Goal: Information Seeking & Learning: Learn about a topic

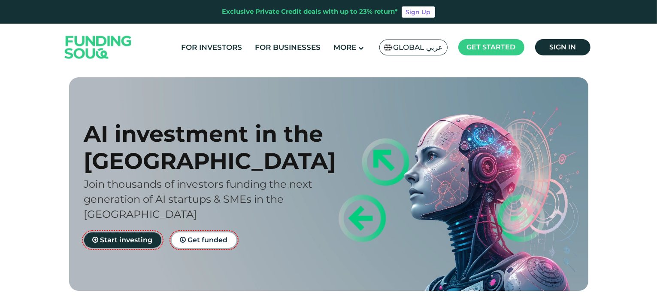
drag, startPoint x: 307, startPoint y: 213, endPoint x: 56, endPoint y: 186, distance: 252.7
click at [56, 186] on div "AI investment in the [GEOGRAPHIC_DATA] Join thousands of investors funding the …" at bounding box center [328, 183] width 657 height 213
copy span "Join thousands of investors funding the next generation of AI startups & SMEs i…"
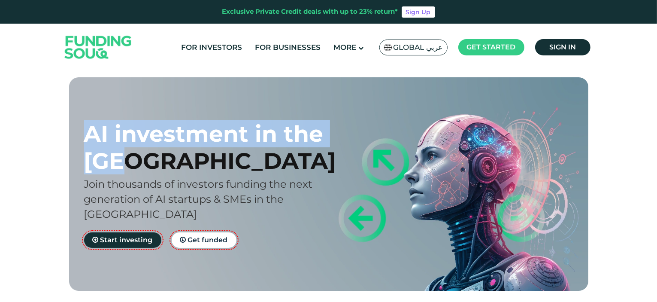
drag, startPoint x: 134, startPoint y: 161, endPoint x: 72, endPoint y: 134, distance: 68.1
click at [72, 134] on div "AI investment in the [GEOGRAPHIC_DATA] Join thousands of investors funding the …" at bounding box center [335, 183] width 532 height 213
copy div "AI investment in the [GEOGRAPHIC_DATA]"
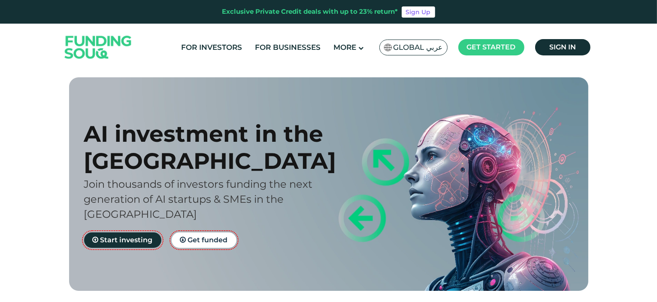
click at [411, 49] on span "Global عربي" at bounding box center [418, 48] width 49 height 10
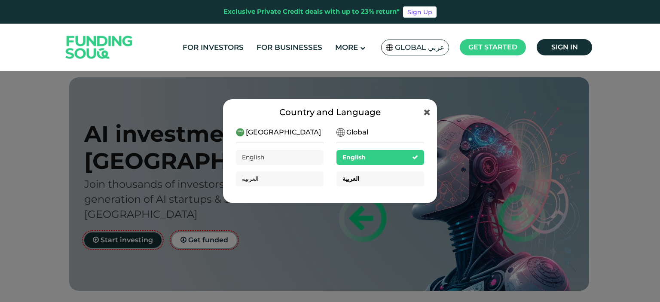
click at [362, 183] on div "العربية" at bounding box center [380, 178] width 88 height 15
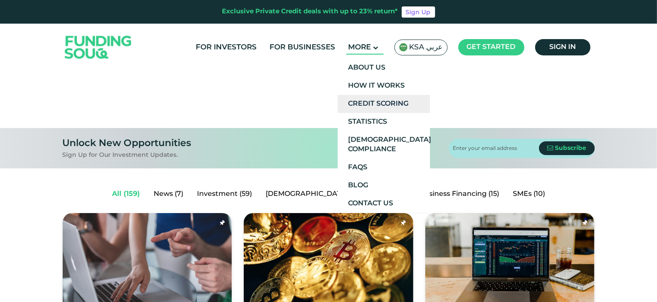
scroll to position [43, 0]
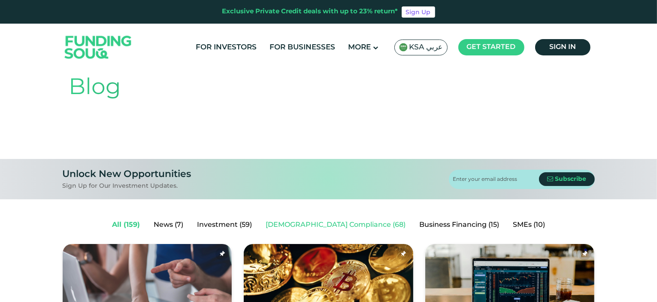
click at [321, 225] on link "Shariah Compliance (68)" at bounding box center [336, 224] width 154 height 17
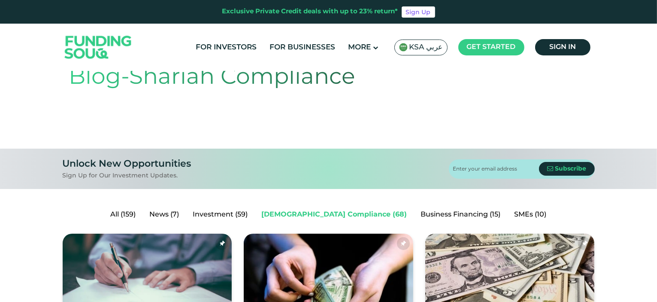
scroll to position [43, 0]
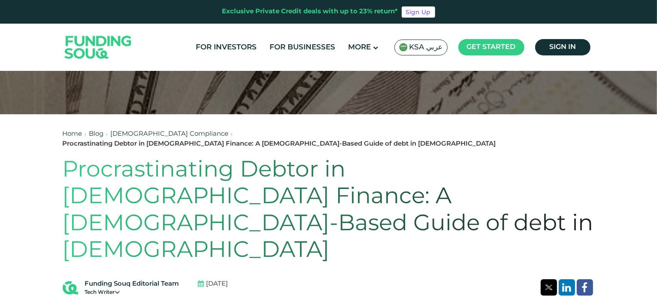
scroll to position [172, 0]
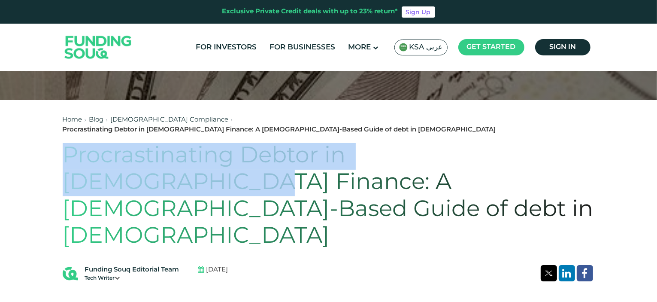
drag, startPoint x: 66, startPoint y: 141, endPoint x: 523, endPoint y: 140, distance: 456.5
click at [523, 143] on h1 "Procrastinating Debtor in [DEMOGRAPHIC_DATA] Finance: A [DEMOGRAPHIC_DATA]-Base…" at bounding box center [329, 196] width 532 height 107
copy h1 "Procrastinating Debtor in Islamic Finance"
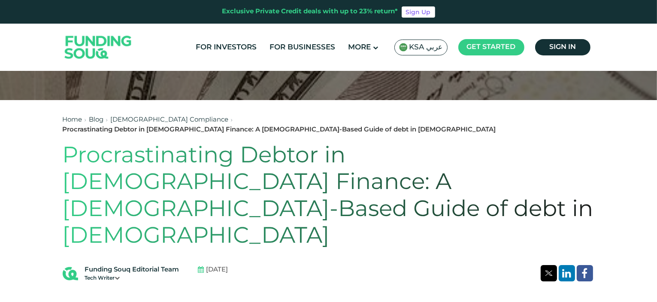
click at [154, 121] on link "Shariah Compliance" at bounding box center [170, 120] width 118 height 6
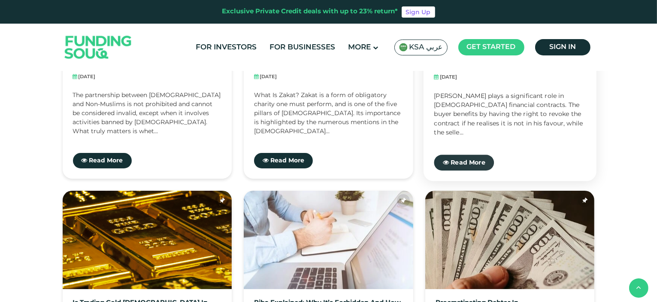
click at [478, 161] on span "Read More" at bounding box center [468, 162] width 35 height 6
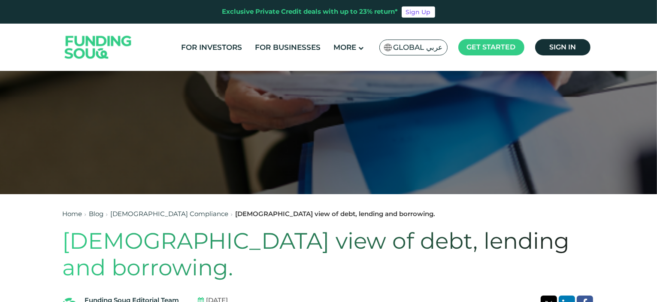
scroll to position [86, 0]
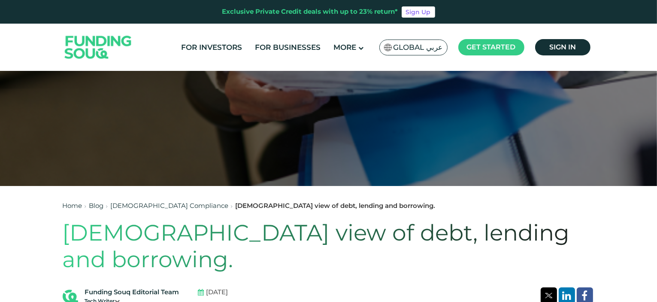
click at [415, 232] on h1 "Islamic view of debt, lending and borrowing." at bounding box center [329, 246] width 532 height 54
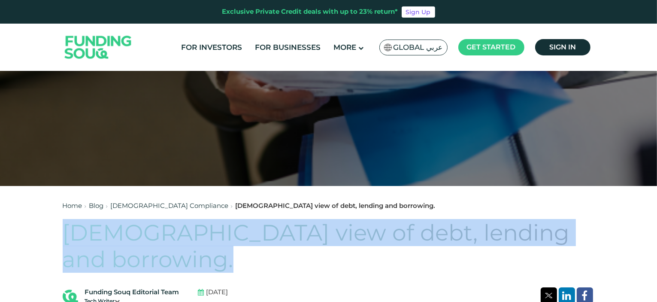
click at [415, 232] on h1 "Islamic view of debt, lending and borrowing." at bounding box center [329, 246] width 532 height 54
copy div "Islamic view of debt, lending and borrowing."
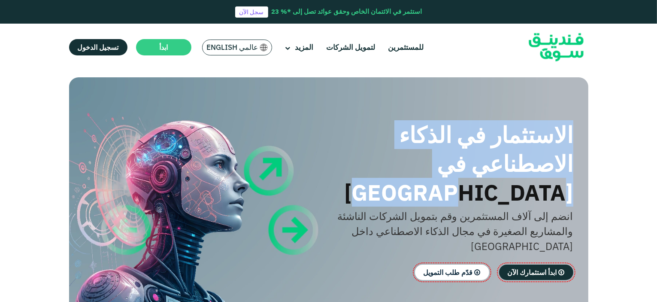
drag, startPoint x: 575, startPoint y: 134, endPoint x: 357, endPoint y: 169, distance: 221.4
click at [357, 169] on div "الاستثمار في الذكاء الاصطناعي في الإمارات انضم إلى آلاف المستثمرين وقم بتمويل ا…" at bounding box center [323, 200] width 520 height 246
drag, startPoint x: 575, startPoint y: 192, endPoint x: 528, endPoint y: 216, distance: 53.2
click at [528, 216] on div "الاستثمار في الذكاء الاصطناعي في الإمارات انضم إلى آلاف المستثمرين وقم بتمويل ا…" at bounding box center [323, 200] width 520 height 246
copy span "انضم إلى آلاف المستثمرين وقم بتمويل الشركات الناشئة والمشاريع الصغيرة في مجال ا…"
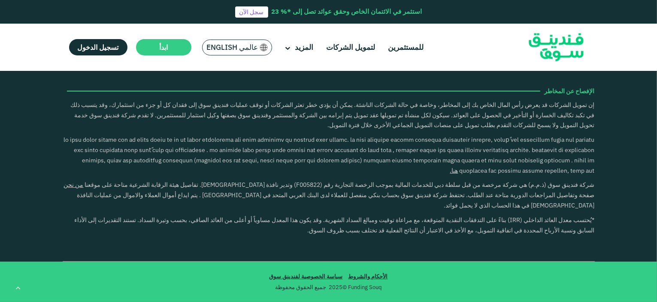
scroll to position [1288, 0]
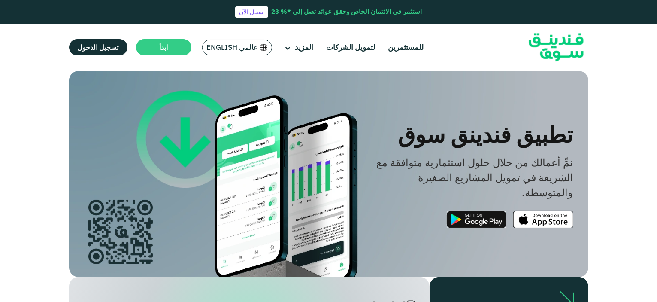
click at [236, 46] on span "عالمي English" at bounding box center [233, 48] width 52 height 10
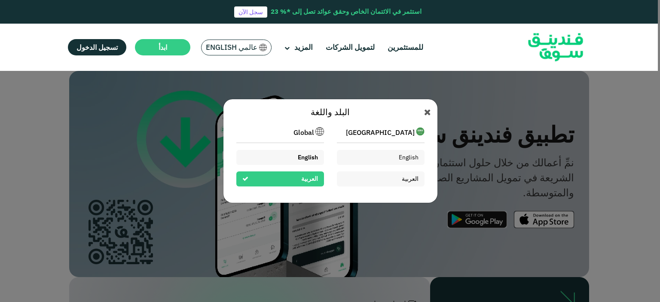
click at [302, 156] on span "English" at bounding box center [308, 157] width 20 height 8
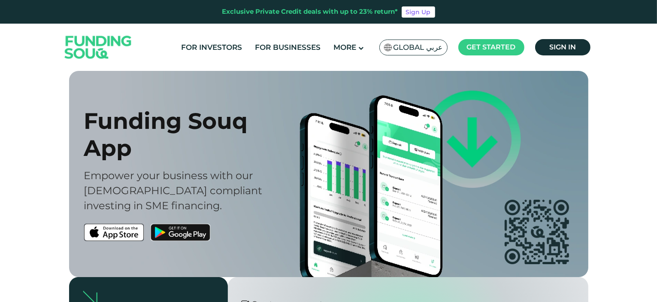
drag, startPoint x: 133, startPoint y: 145, endPoint x: 82, endPoint y: 120, distance: 56.7
click at [82, 120] on div "Funding Souq App Empower your business with our [DEMOGRAPHIC_DATA] compliant in…" at bounding box center [336, 174] width 520 height 206
copy div "Funding Souq App"
click at [424, 48] on span "Global عربي" at bounding box center [418, 48] width 49 height 10
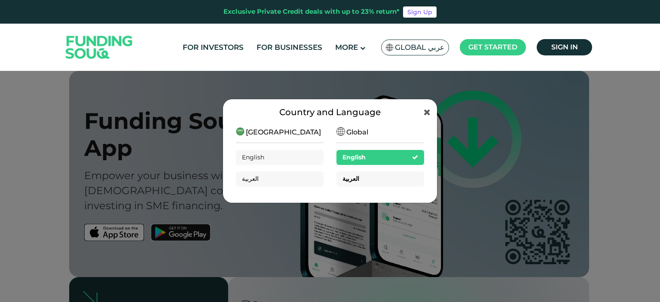
click at [382, 180] on div "العربية" at bounding box center [380, 178] width 88 height 15
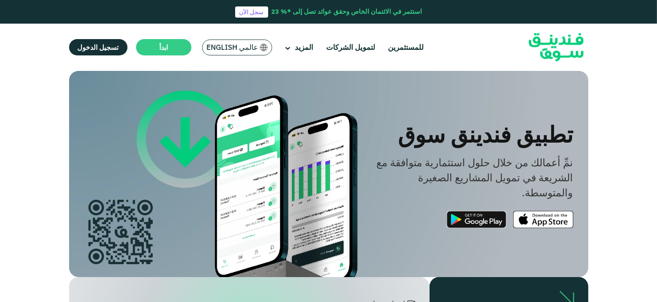
drag, startPoint x: 572, startPoint y: 137, endPoint x: 398, endPoint y: 141, distance: 173.5
click at [398, 141] on div "تطبيق فندينق سوق" at bounding box center [470, 134] width 208 height 29
copy div "تطبيق فندينق سوق"
click at [242, 50] on span "عالمي English" at bounding box center [233, 48] width 52 height 10
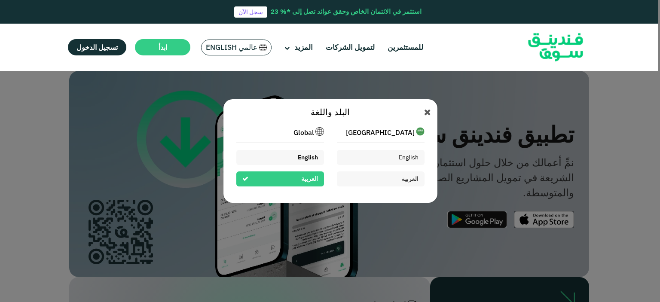
click at [288, 155] on div "English" at bounding box center [280, 157] width 88 height 15
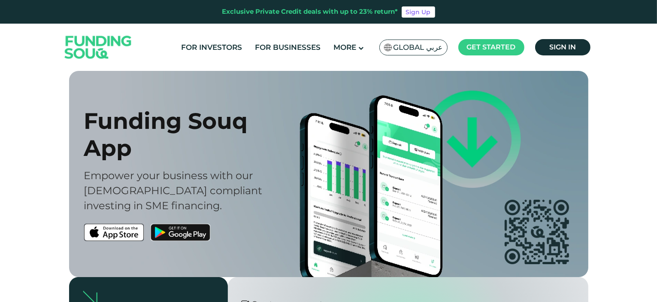
click at [654, 78] on section "Funding Souq App Empower your business with our [DEMOGRAPHIC_DATA] compliant in…" at bounding box center [328, 174] width 657 height 206
click at [643, 123] on section "Funding Souq App Empower your business with our [DEMOGRAPHIC_DATA] compliant in…" at bounding box center [328, 174] width 657 height 206
click at [648, 85] on section "Funding Souq App Empower your business with our [DEMOGRAPHIC_DATA] compliant in…" at bounding box center [328, 174] width 657 height 206
click at [418, 48] on span "Global عربي" at bounding box center [418, 48] width 49 height 10
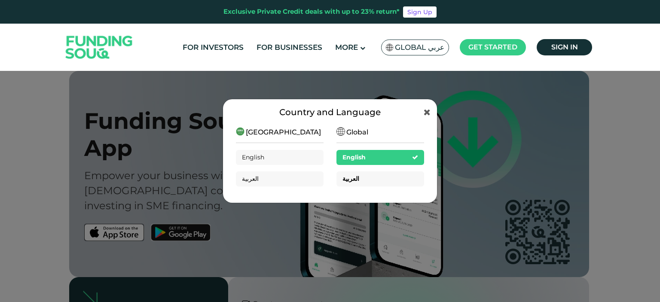
click at [388, 179] on div "العربية" at bounding box center [380, 178] width 88 height 15
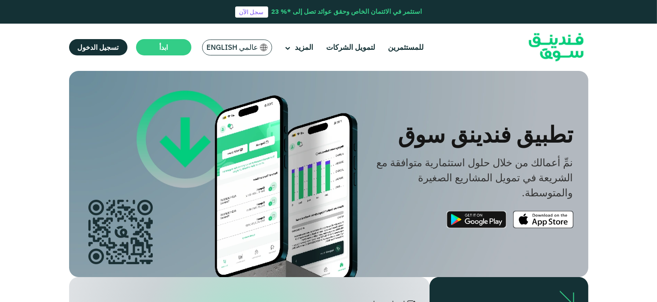
click at [627, 74] on section "تطبيق فندينق سوق نمِّ أعمالك من خلال حلول استثمارية متوافقة مع الشريعة في تمويل…" at bounding box center [328, 174] width 657 height 206
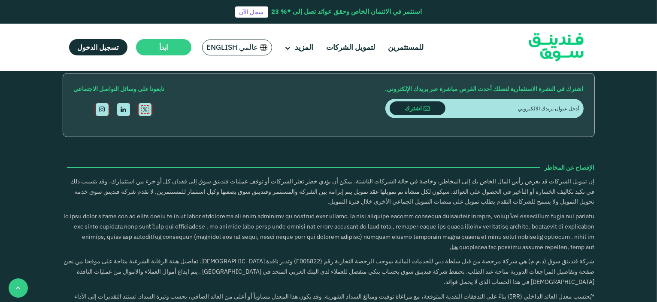
scroll to position [857, 0]
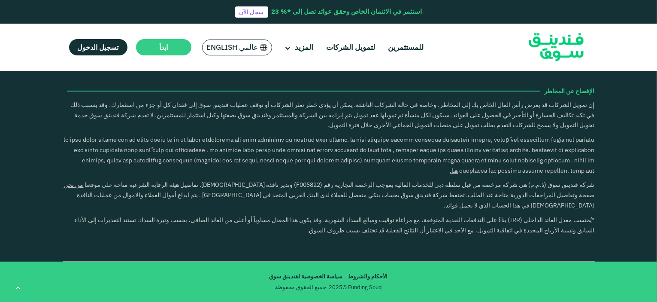
scroll to position [859, 0]
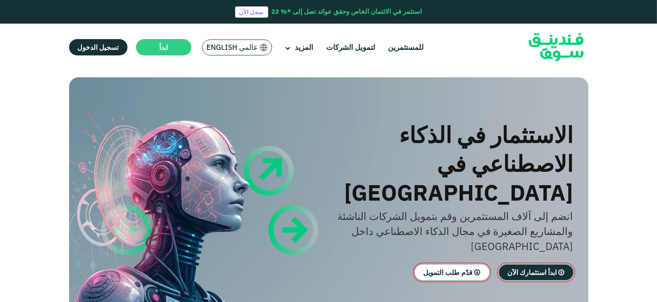
click at [225, 49] on span "عالمي English" at bounding box center [233, 48] width 52 height 10
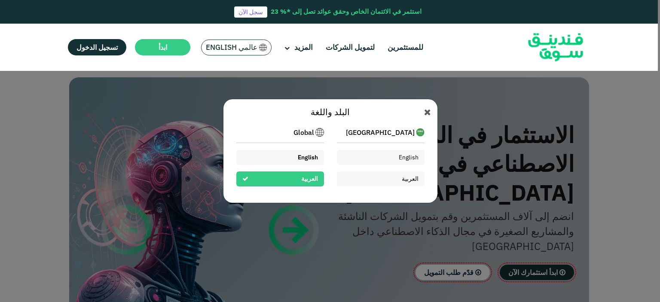
click at [292, 155] on div "English" at bounding box center [280, 157] width 88 height 15
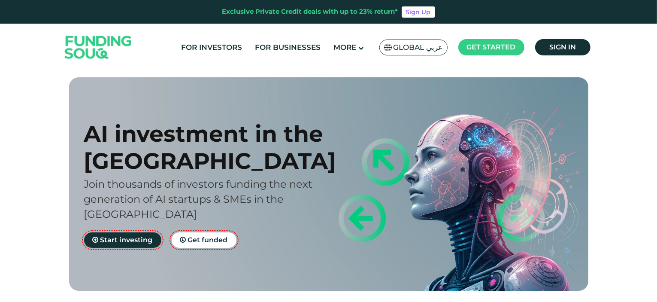
click at [645, 108] on div "AI investment in the [GEOGRAPHIC_DATA] Join thousands of investors funding the …" at bounding box center [328, 183] width 657 height 213
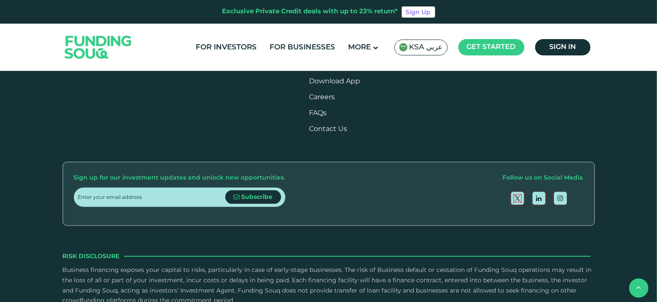
scroll to position [1074, 0]
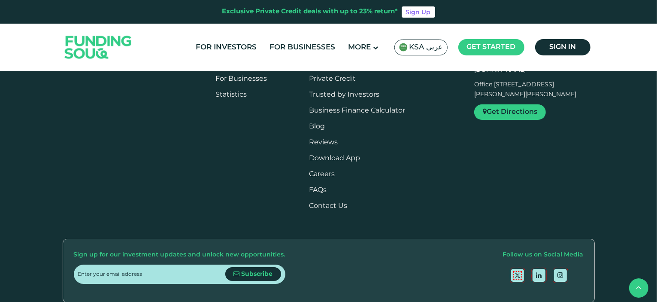
click at [361, 154] on li "Download App" at bounding box center [370, 158] width 123 height 9
click at [360, 156] on link "Download App" at bounding box center [334, 158] width 51 height 6
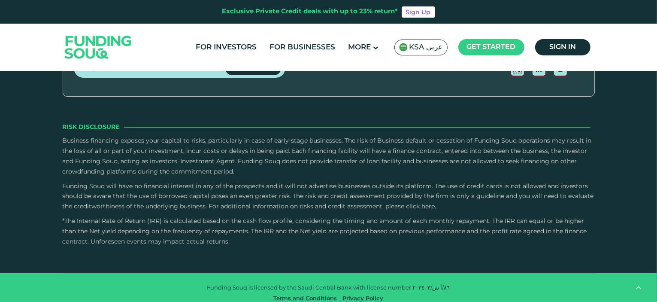
scroll to position [902, 0]
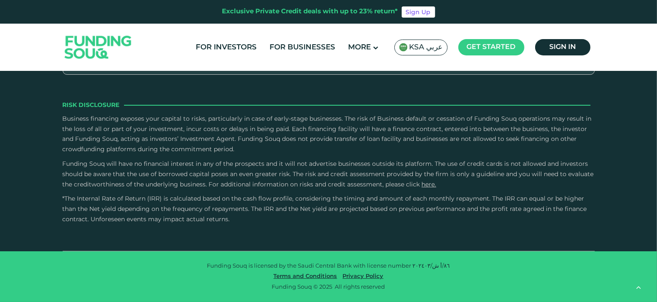
scroll to position [902, 0]
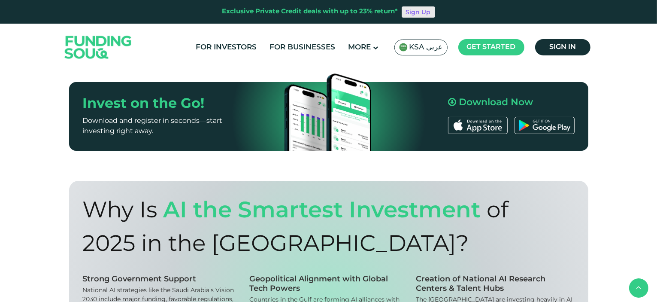
scroll to position [258, 0]
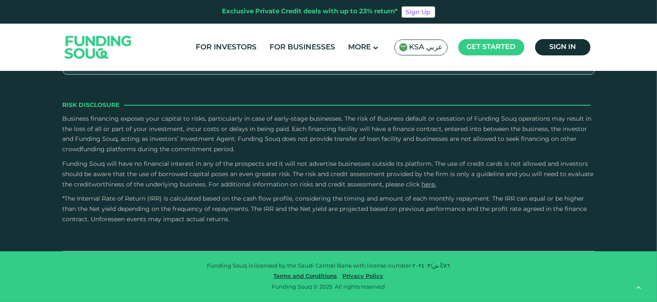
click at [236, 45] on link "For Investors" at bounding box center [226, 47] width 65 height 14
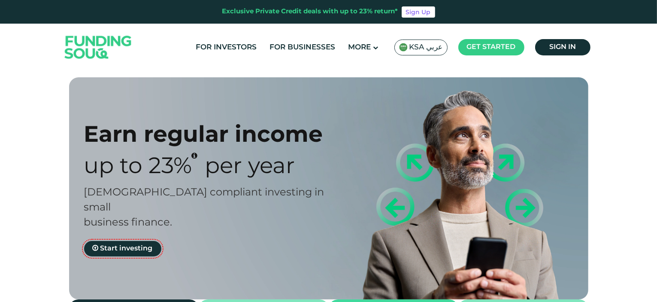
click at [640, 91] on div "Earn regular income Up to 23% Per Year Sharia compliant investing in small busi…" at bounding box center [328, 245] width 657 height 337
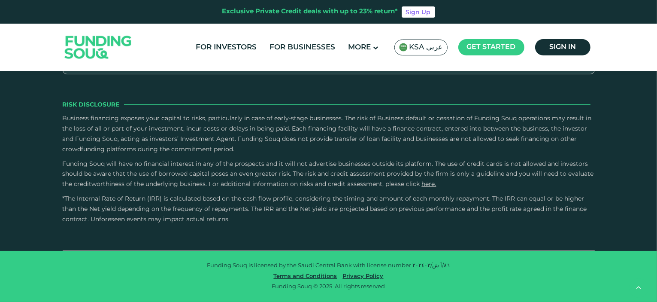
scroll to position [1975, 0]
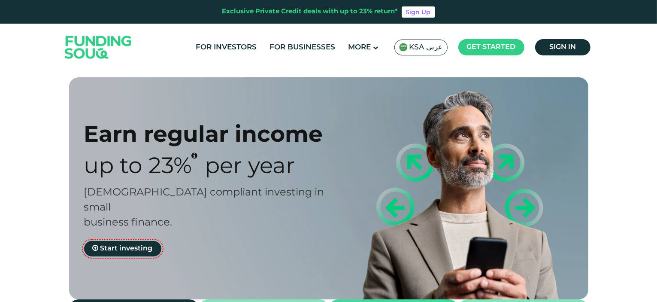
click at [427, 47] on span "KSA عربي" at bounding box center [426, 48] width 33 height 10
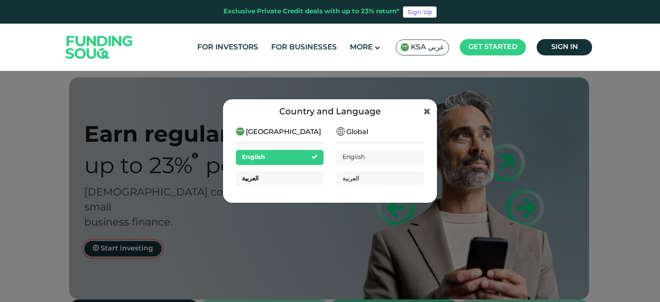
click at [298, 179] on div "العربية" at bounding box center [280, 178] width 88 height 15
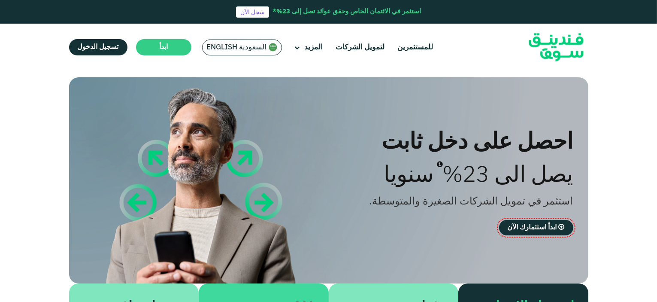
click at [651, 130] on div "احصل على دخل ثابت يصل الى 23% سنويا استثمر في تمويل الشركات الصغيرة والمتوسطة. …" at bounding box center [328, 237] width 657 height 320
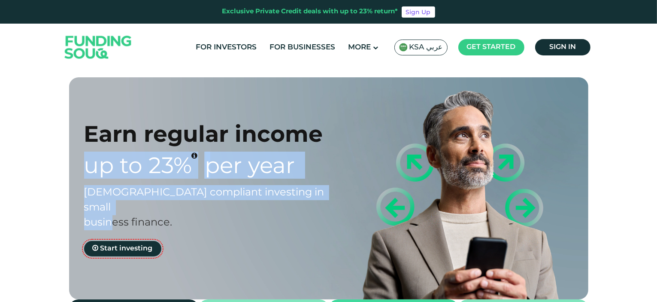
drag, startPoint x: 176, startPoint y: 209, endPoint x: 83, endPoint y: 173, distance: 99.8
click at [83, 173] on div "Earn regular income Up to 23% Per Year Sharia compliant investing in small busi…" at bounding box center [336, 188] width 520 height 222
copy div "Up to 23% Per Year Sharia compliant investing in small business finance."
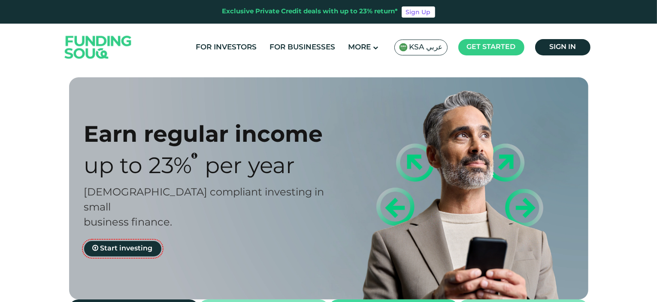
click at [635, 109] on div "Earn regular income Up to 23% Per Year [DEMOGRAPHIC_DATA] compliant investing i…" at bounding box center [328, 245] width 657 height 337
click at [89, 46] on img at bounding box center [98, 47] width 84 height 43
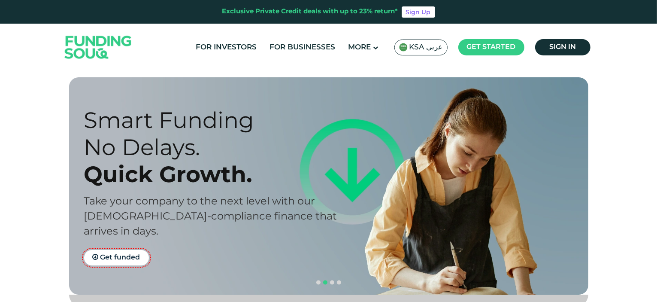
click at [624, 122] on section "Prosperity Meets Principle. Shariah Compliance Sharia compliant investing in sm…" at bounding box center [328, 249] width 657 height 344
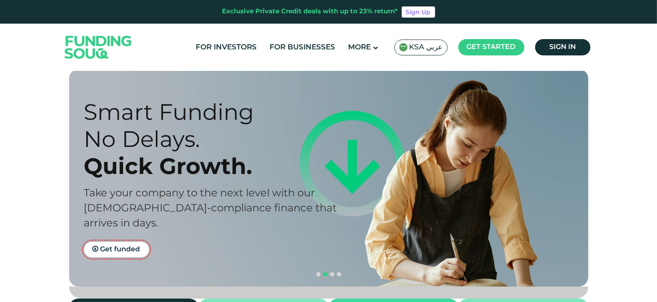
click at [57, 49] on img at bounding box center [98, 47] width 84 height 43
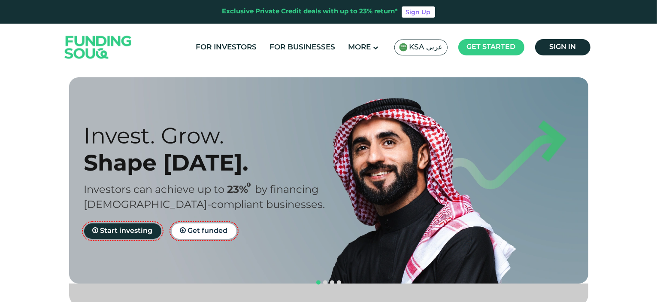
click at [641, 80] on section "Prosperity Meets Principle. Shariah Compliance Sharia compliant investing in sm…" at bounding box center [328, 249] width 657 height 344
click at [229, 48] on link "For Investors" at bounding box center [226, 47] width 65 height 14
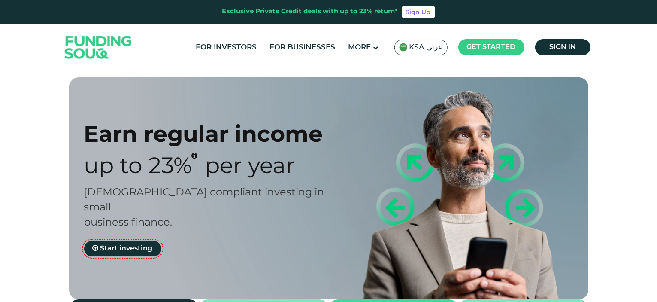
click at [429, 46] on span "KSA عربي" at bounding box center [426, 48] width 33 height 10
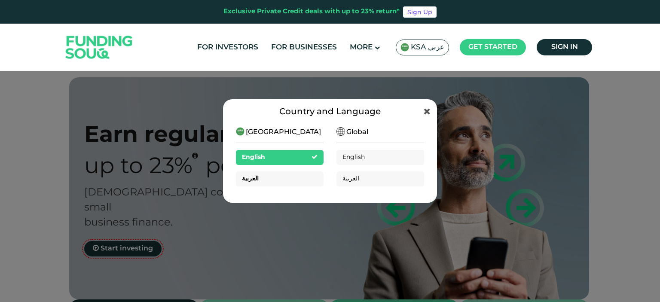
click at [304, 180] on div "العربية" at bounding box center [280, 178] width 88 height 15
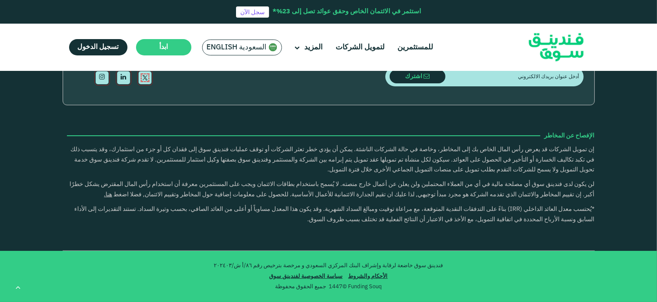
scroll to position [2788, 0]
